Goal: Task Accomplishment & Management: Complete application form

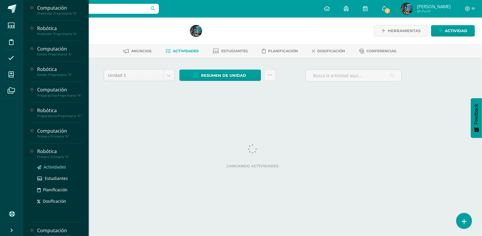
click at [54, 170] on span "Actividades" at bounding box center [55, 167] width 23 height 6
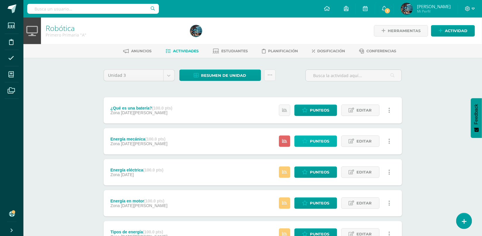
click at [317, 144] on span "Punteos" at bounding box center [320, 141] width 20 height 11
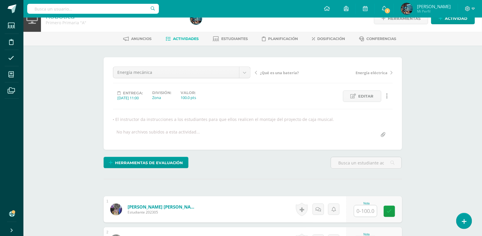
scroll to position [13, 0]
click at [371, 209] on input "text" at bounding box center [365, 210] width 23 height 11
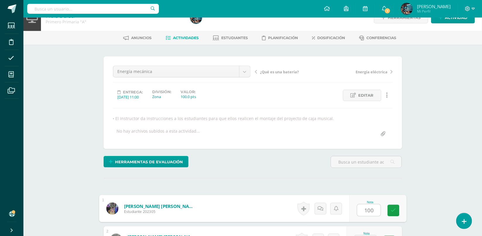
type input "100"
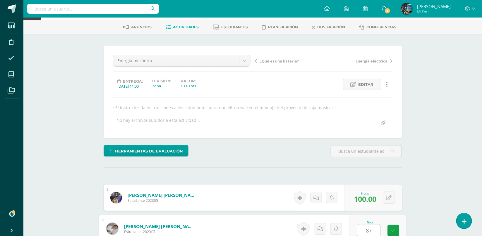
type input "87"
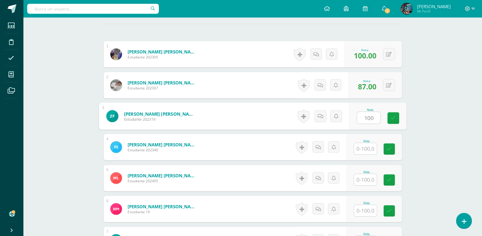
type input "100"
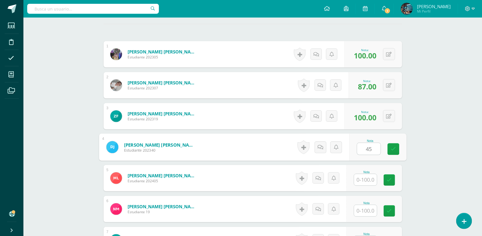
type input "4"
type input "87"
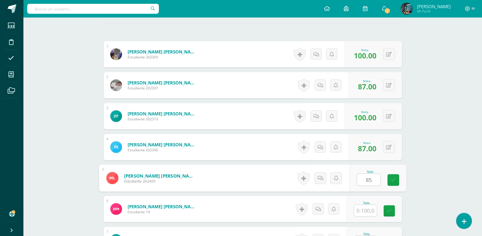
type input "85"
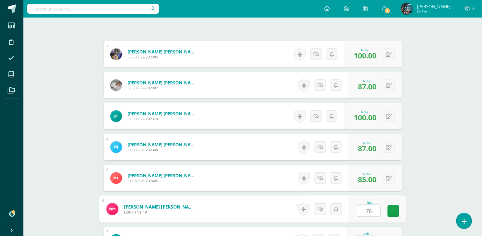
type input "76"
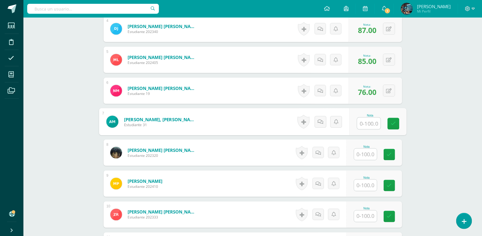
scroll to position [290, 0]
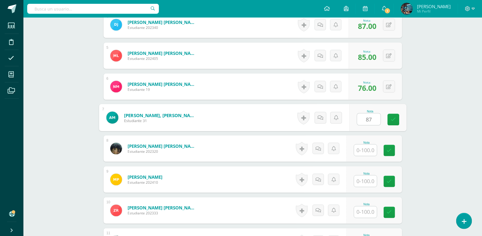
type input "87"
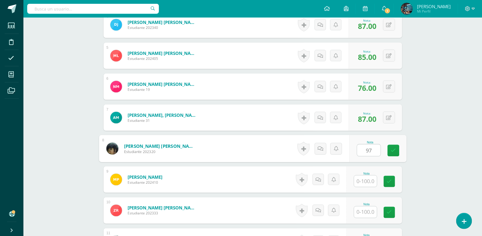
type input "97"
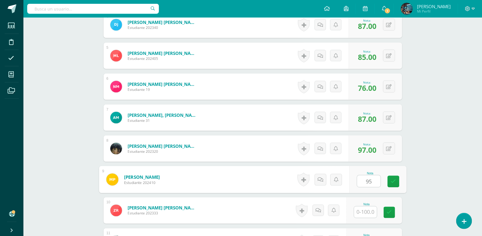
type input "95"
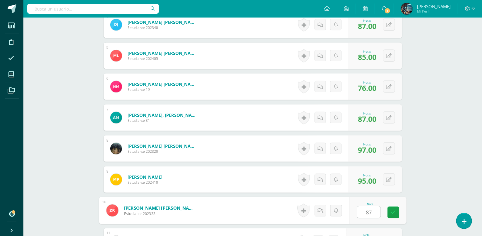
type input "87"
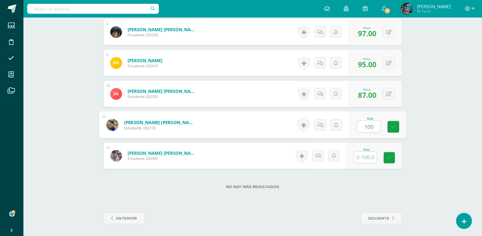
type input "100"
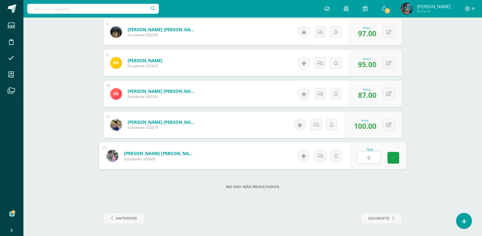
type input "98"
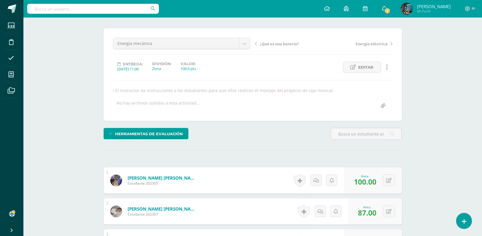
scroll to position [0, 0]
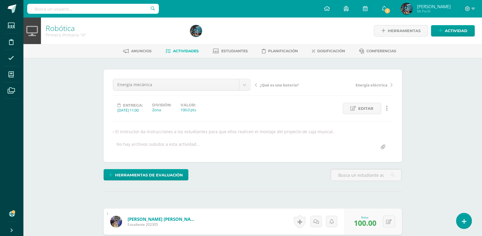
click at [178, 51] on span "Actividades" at bounding box center [186, 51] width 26 height 4
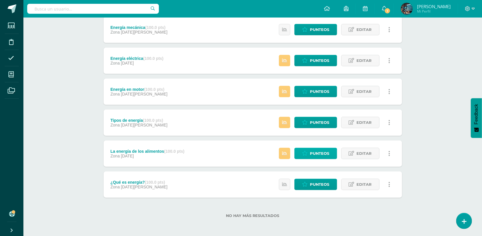
scroll to position [103, 0]
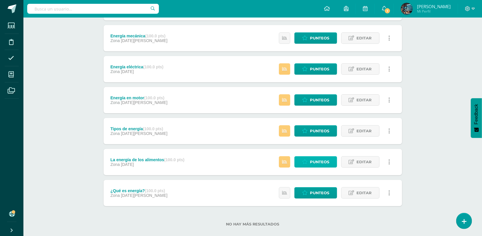
click at [307, 160] on icon at bounding box center [305, 162] width 6 height 5
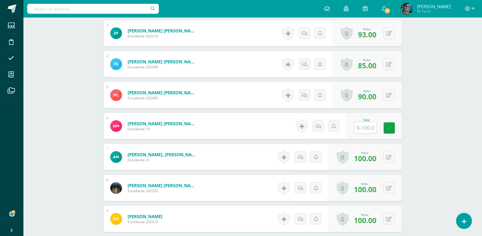
scroll to position [255, 0]
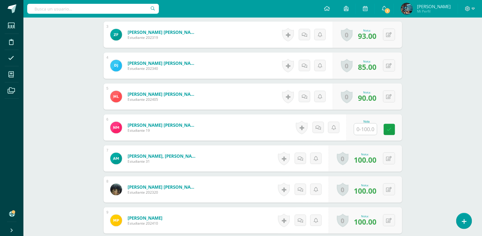
click at [360, 124] on input "text" at bounding box center [365, 129] width 23 height 11
type input "87"
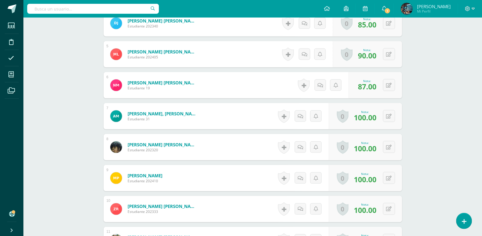
scroll to position [0, 0]
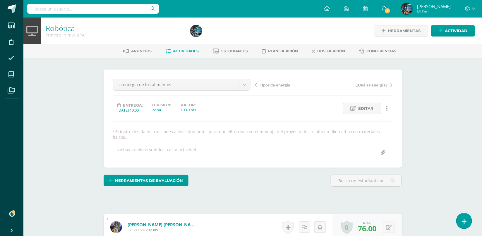
click at [169, 50] on link "Actividades" at bounding box center [181, 50] width 33 height 9
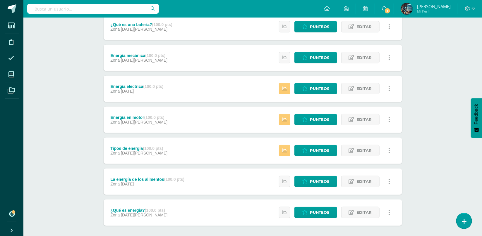
scroll to position [96, 0]
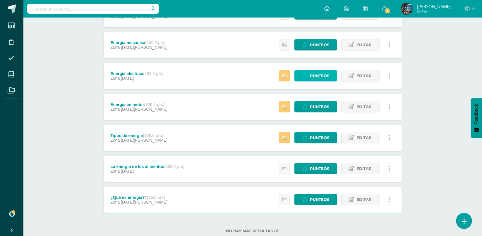
click at [310, 77] on link "Punteos" at bounding box center [315, 75] width 43 height 11
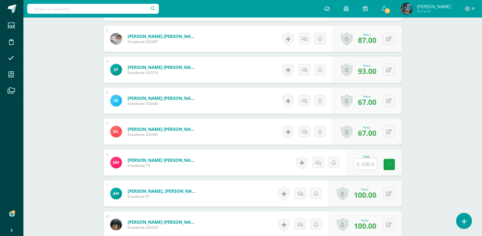
scroll to position [214, 0]
click at [367, 166] on input "text" at bounding box center [365, 163] width 23 height 11
type input "98"
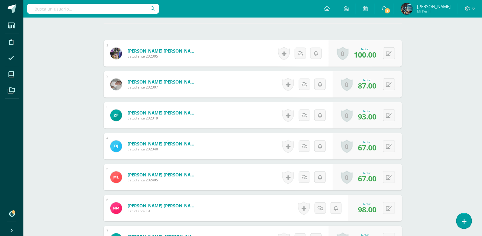
scroll to position [0, 0]
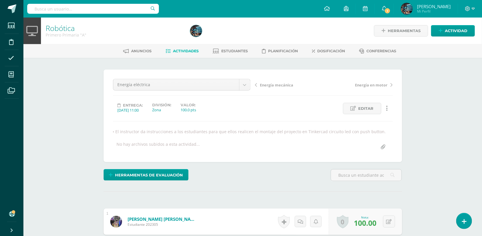
click at [184, 54] on link "Actividades" at bounding box center [181, 50] width 33 height 9
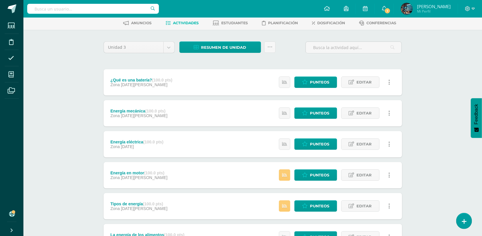
scroll to position [46, 0]
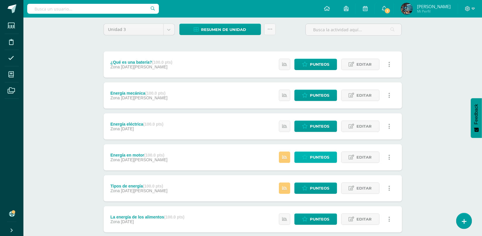
click at [306, 158] on icon at bounding box center [305, 157] width 6 height 5
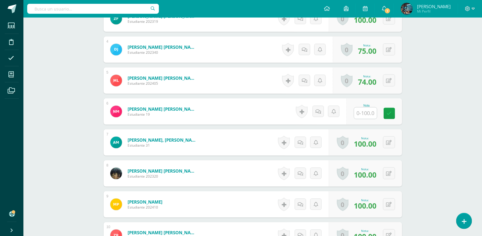
scroll to position [264, 0]
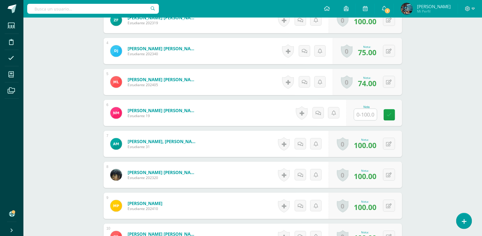
click at [358, 119] on input "text" at bounding box center [365, 114] width 23 height 11
type input "83"
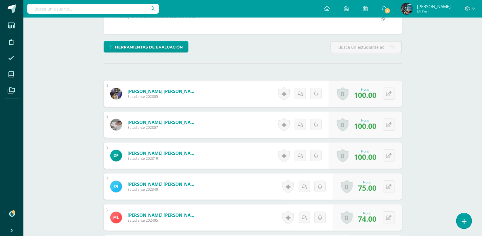
scroll to position [0, 0]
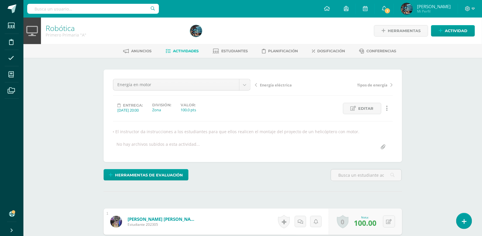
click at [185, 49] on span "Actividades" at bounding box center [186, 51] width 26 height 4
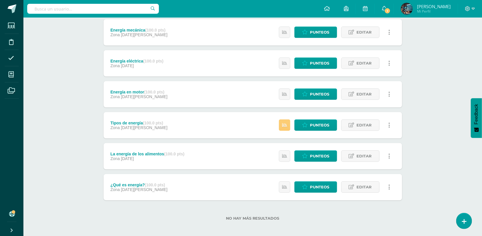
scroll to position [111, 0]
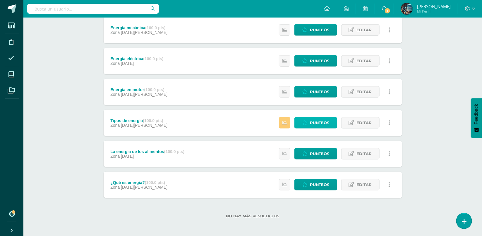
click at [316, 125] on span "Punteos" at bounding box center [320, 123] width 20 height 11
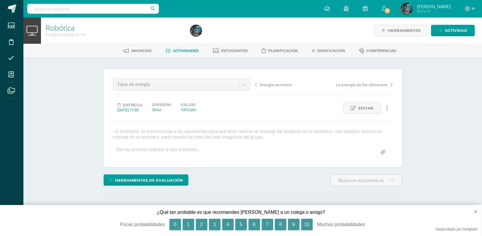
scroll to position [52, 0]
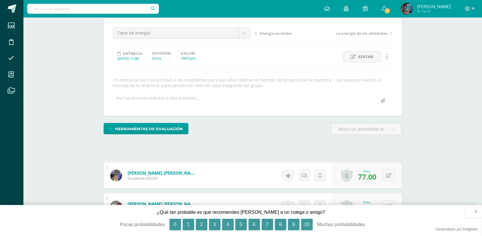
click at [476, 212] on button "×" at bounding box center [472, 211] width 17 height 13
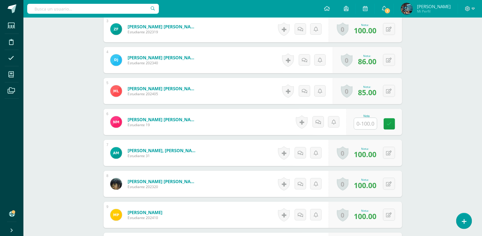
scroll to position [257, 0]
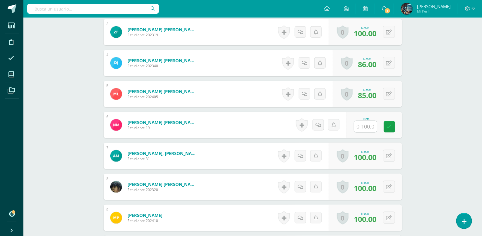
click at [365, 127] on input "text" at bounding box center [365, 126] width 23 height 11
type input "85"
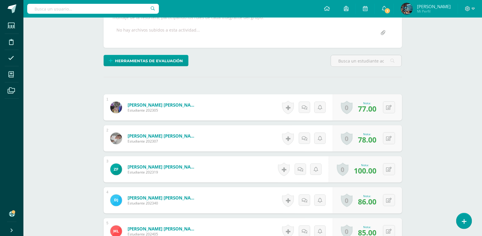
scroll to position [0, 0]
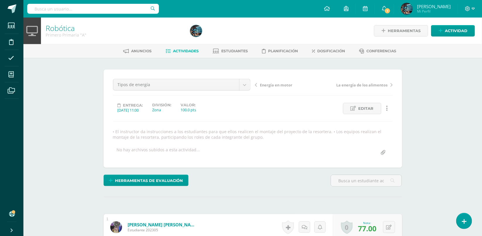
click at [182, 50] on span "Actividades" at bounding box center [186, 51] width 26 height 4
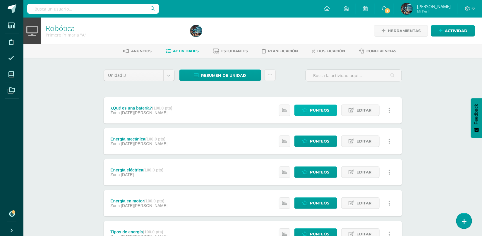
click at [308, 111] on link "Punteos" at bounding box center [315, 110] width 43 height 11
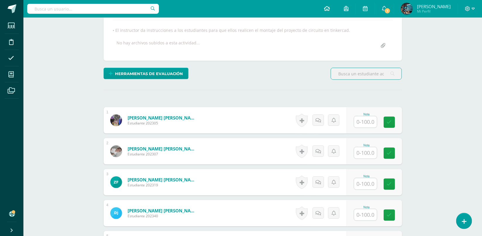
scroll to position [102, 0]
click at [364, 120] on input "text" at bounding box center [365, 121] width 23 height 11
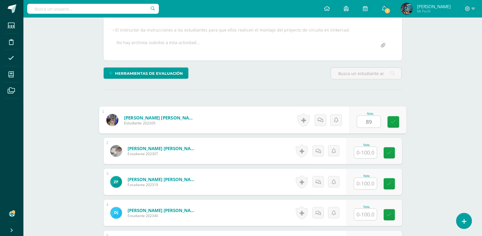
type input "89"
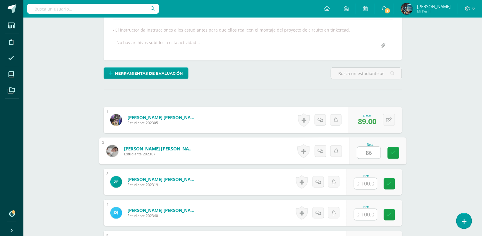
type input "86"
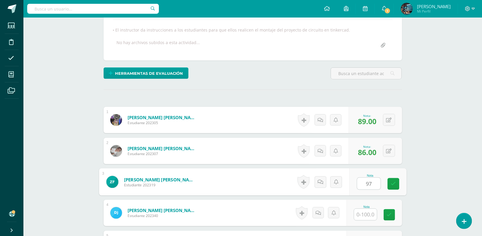
type input "97"
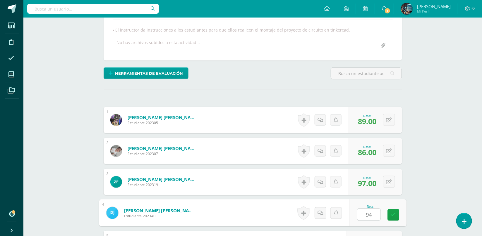
type input "94"
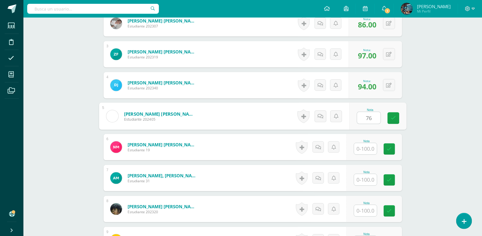
type input "76"
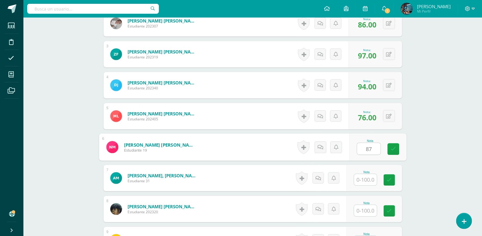
type input "87"
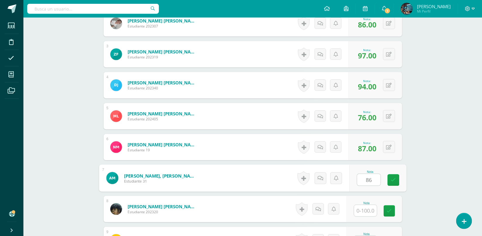
type input "86"
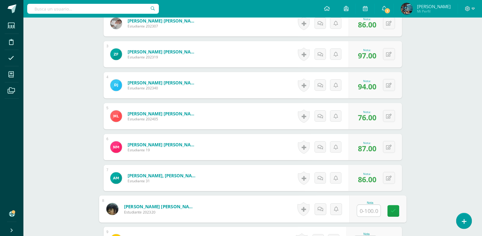
type input "9"
type input "100"
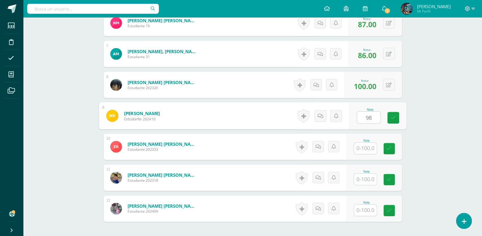
type input "98"
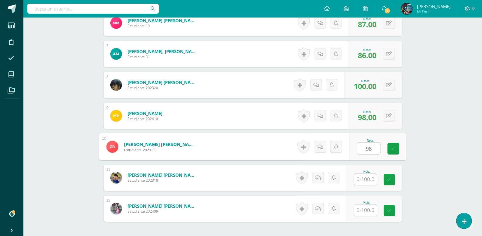
type input "98"
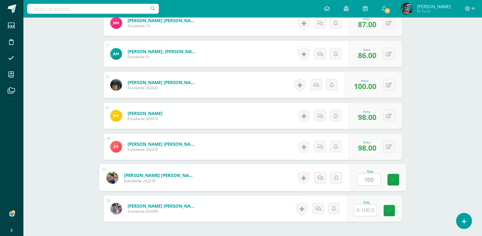
type input "100"
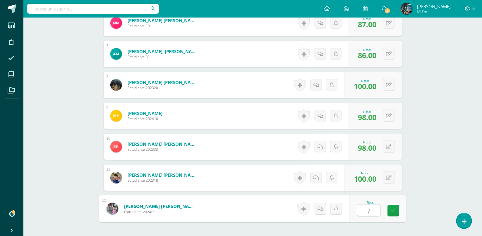
type input "76"
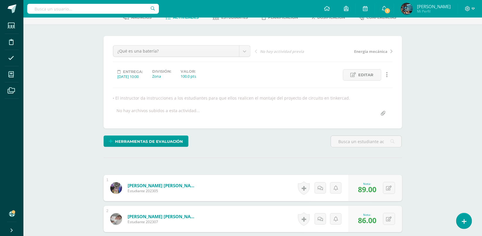
scroll to position [0, 0]
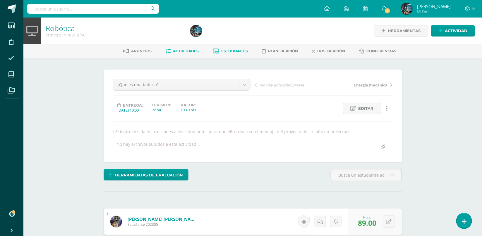
click at [238, 47] on link "Estudiantes" at bounding box center [230, 50] width 35 height 9
